Goal: Obtain resource: Obtain resource

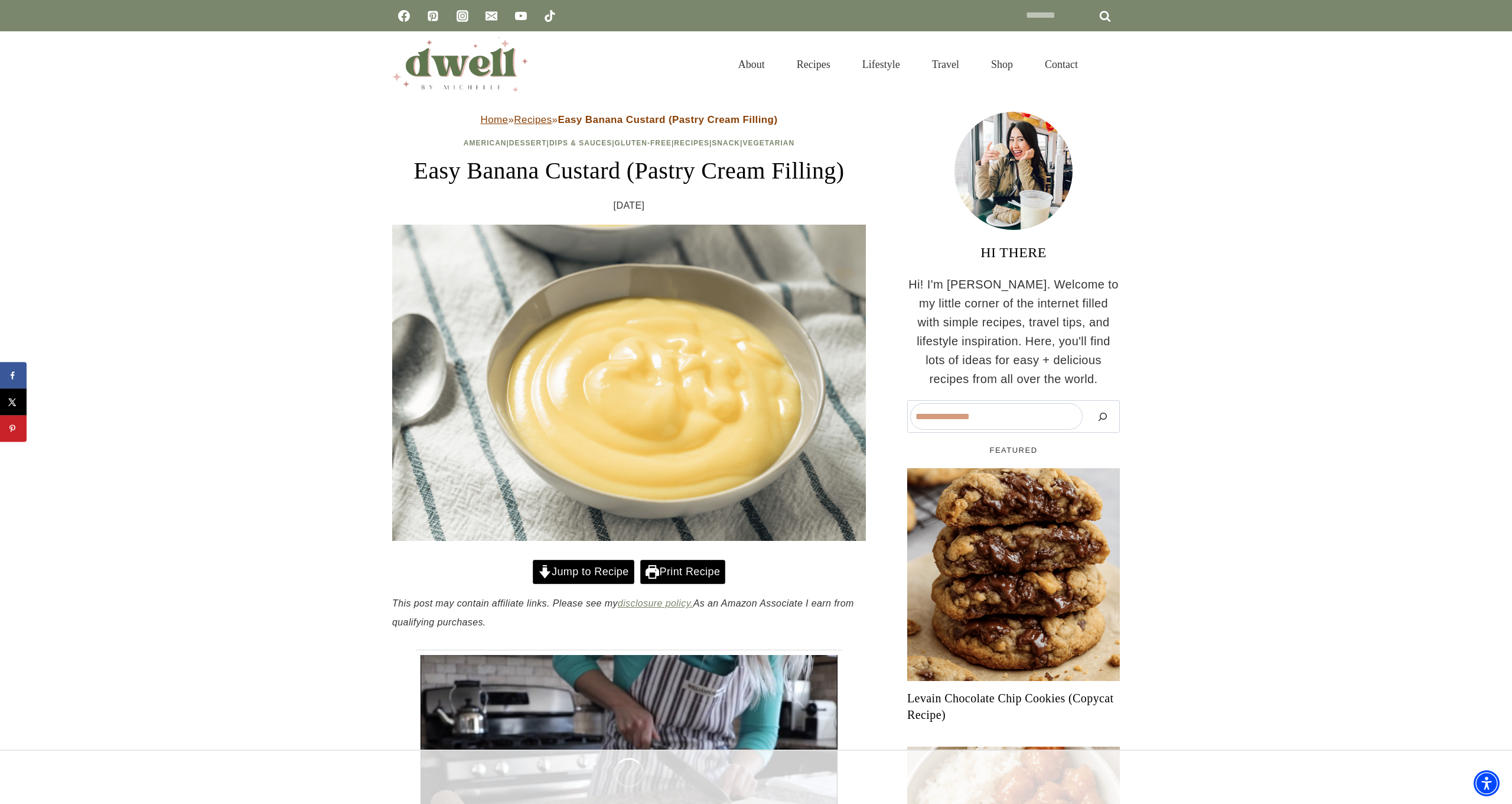
click at [704, 575] on link "Print Recipe" at bounding box center [683, 571] width 85 height 24
